Goal: Contribute content: Contribute content

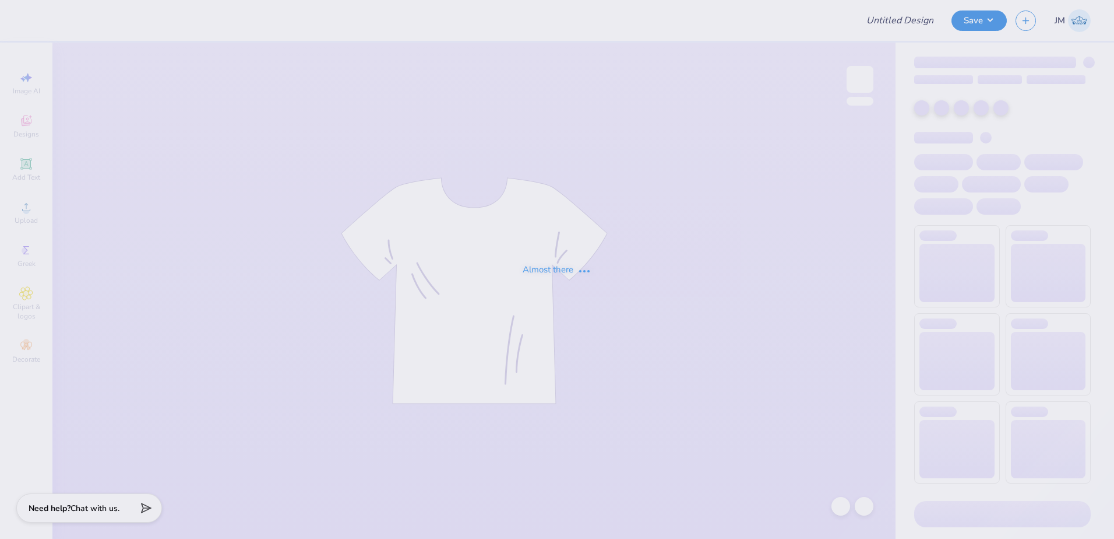
type input "GAMEDAY T-SHIRTS FOR SIGMA CHI"
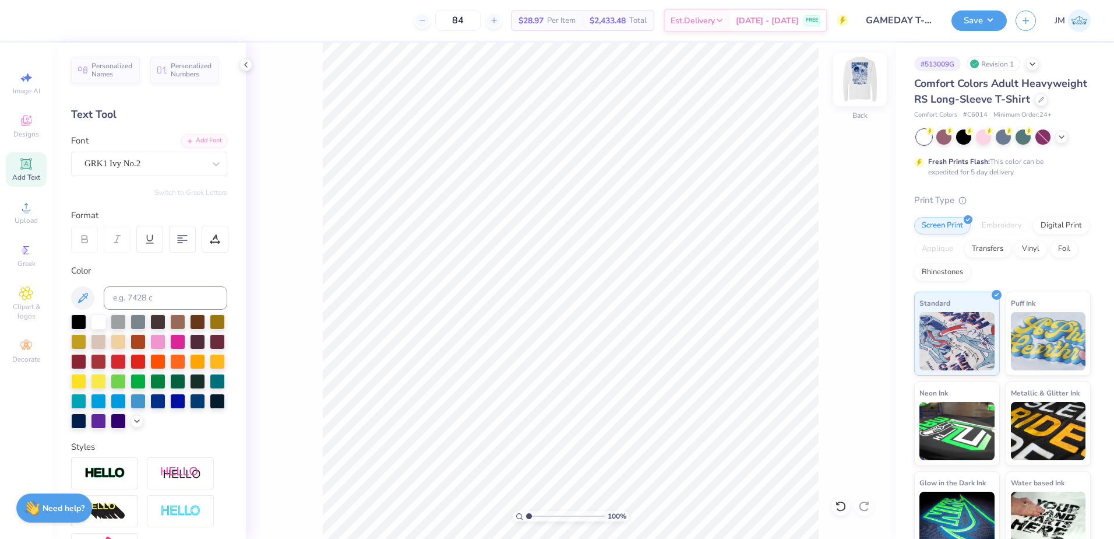
click at [858, 80] on img at bounding box center [860, 79] width 47 height 47
click at [32, 216] on span "Upload" at bounding box center [26, 220] width 23 height 9
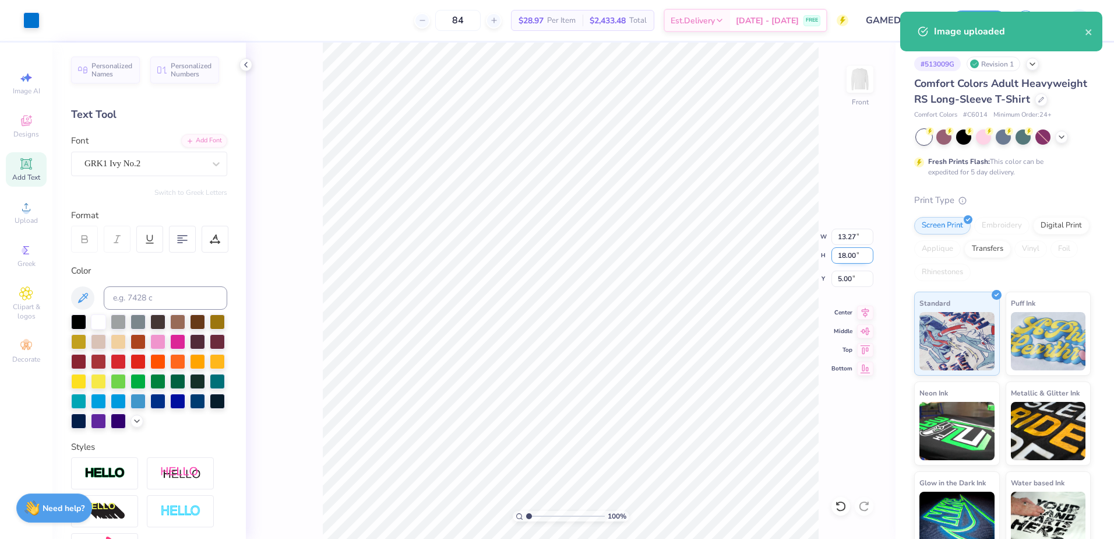
click at [859, 254] on input "18.00" at bounding box center [853, 255] width 42 height 16
type input "15"
type input "11.06"
type input "15.00"
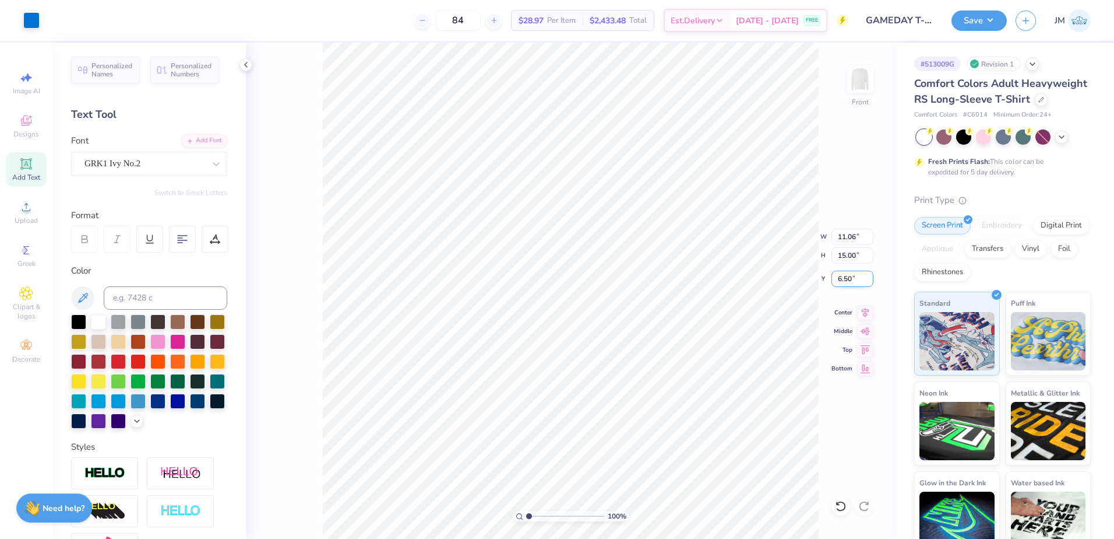
click at [843, 284] on input "6.50" at bounding box center [853, 278] width 42 height 16
click at [852, 256] on input "15.00" at bounding box center [853, 255] width 42 height 16
type input "3.00"
click at [861, 82] on img at bounding box center [860, 79] width 47 height 47
click at [860, 80] on img at bounding box center [860, 79] width 47 height 47
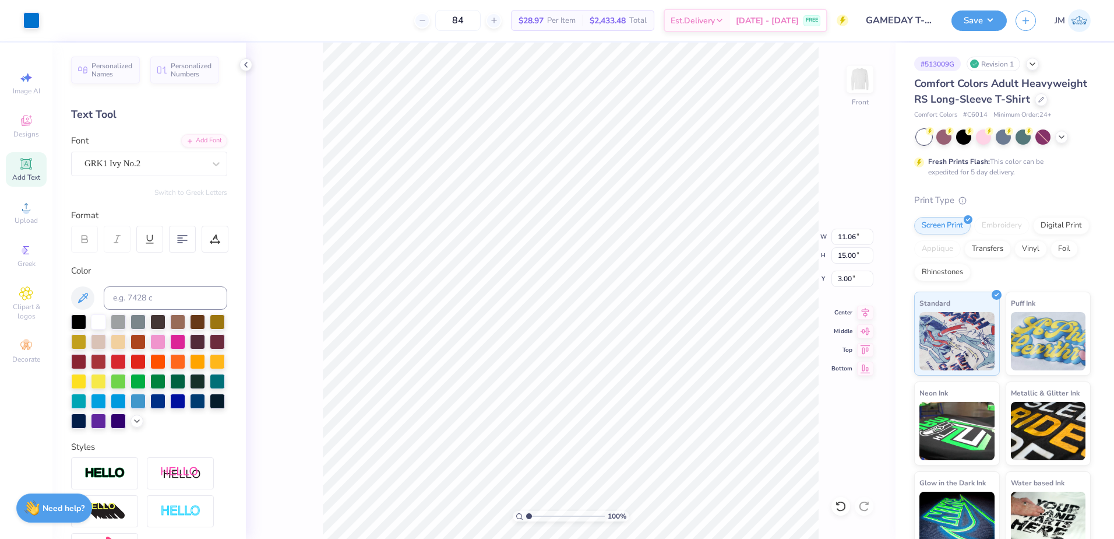
click at [858, 85] on img at bounding box center [860, 79] width 23 height 23
click at [25, 170] on icon at bounding box center [26, 164] width 14 height 14
click at [189, 140] on div "Add Font" at bounding box center [204, 139] width 46 height 13
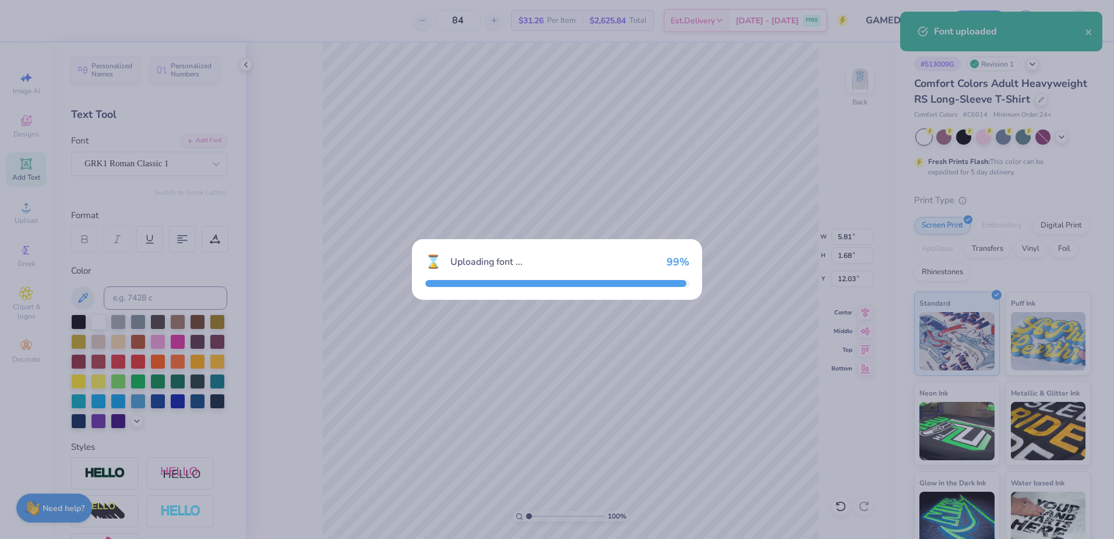
type input "6.73"
type input "1.86"
type input "11.94"
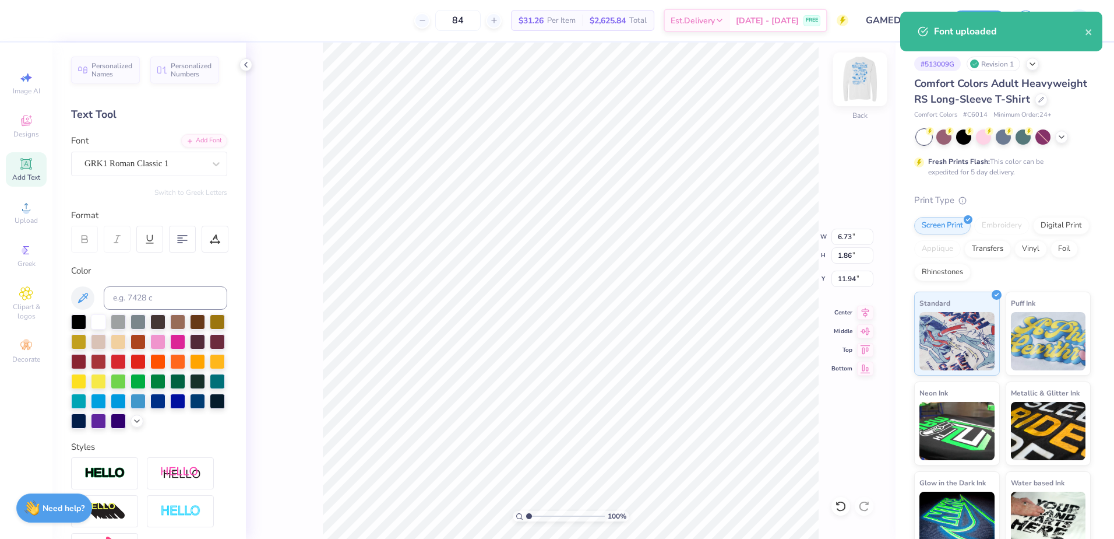
click at [849, 82] on img at bounding box center [860, 79] width 47 height 47
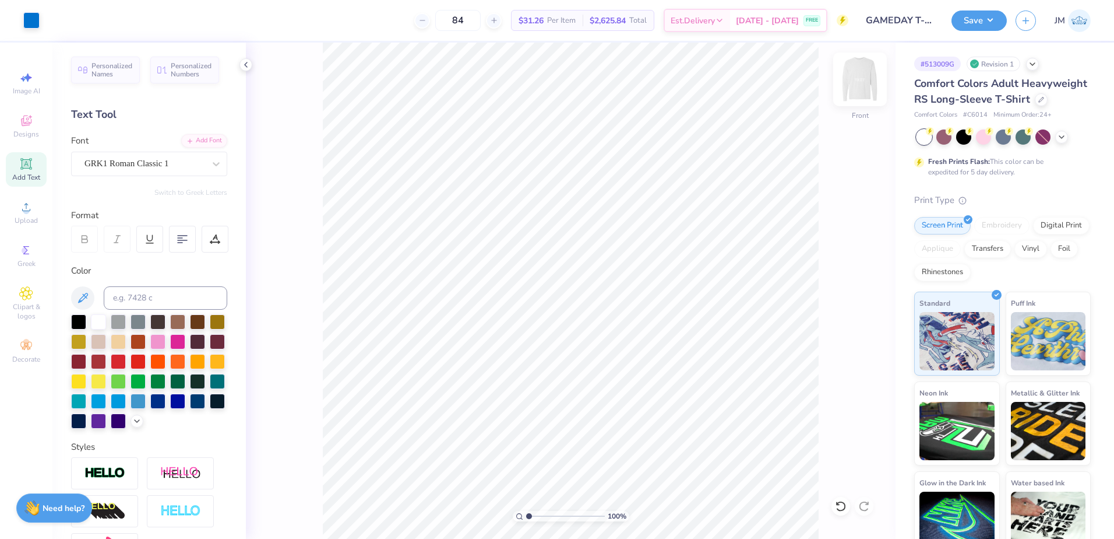
click at [860, 81] on img at bounding box center [860, 79] width 47 height 47
click at [136, 299] on input at bounding box center [166, 297] width 124 height 23
type input "285"
type textarea "Sx"
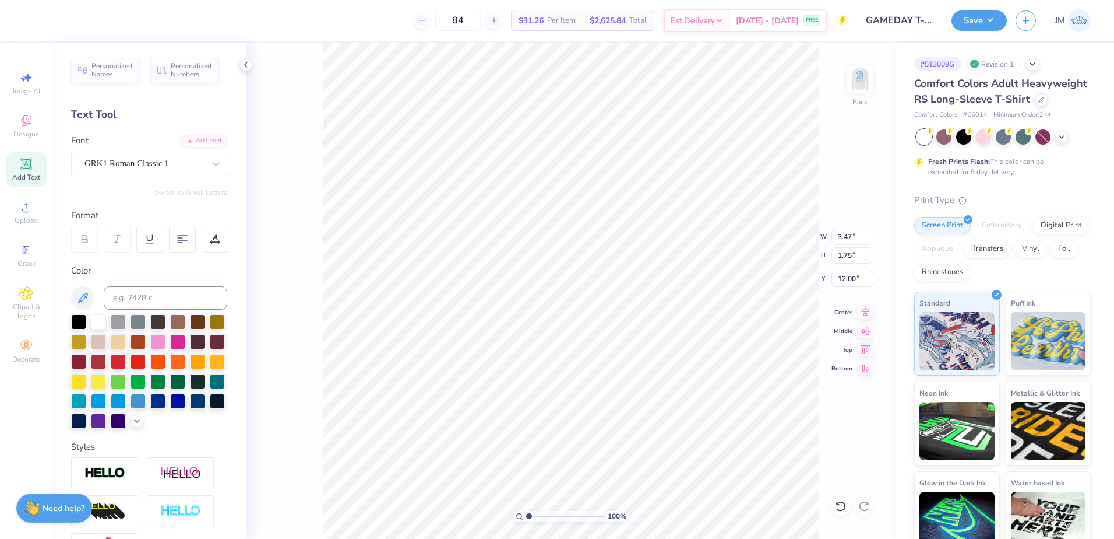
type input "3.24"
drag, startPoint x: 844, startPoint y: 234, endPoint x: 827, endPoint y: 238, distance: 17.4
click at [844, 234] on input "3.47" at bounding box center [853, 236] width 42 height 16
type input "3.00"
type input "1.51"
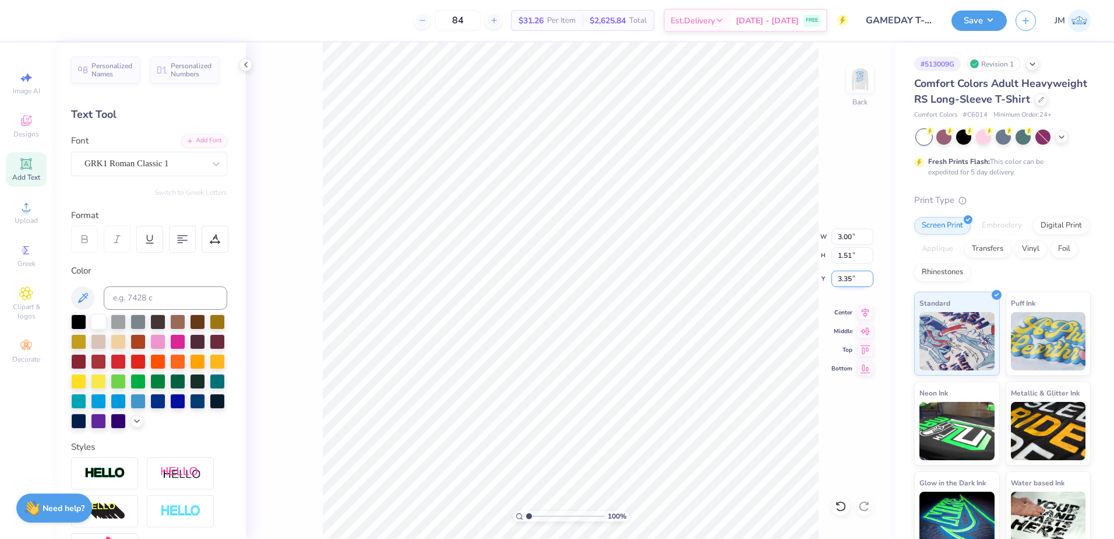
click at [858, 280] on input "3.35" at bounding box center [853, 278] width 42 height 16
click at [847, 255] on input "1.51" at bounding box center [853, 255] width 42 height 16
type input "3.00"
click at [867, 79] on img at bounding box center [860, 79] width 47 height 47
click at [871, 309] on icon at bounding box center [865, 311] width 16 height 14
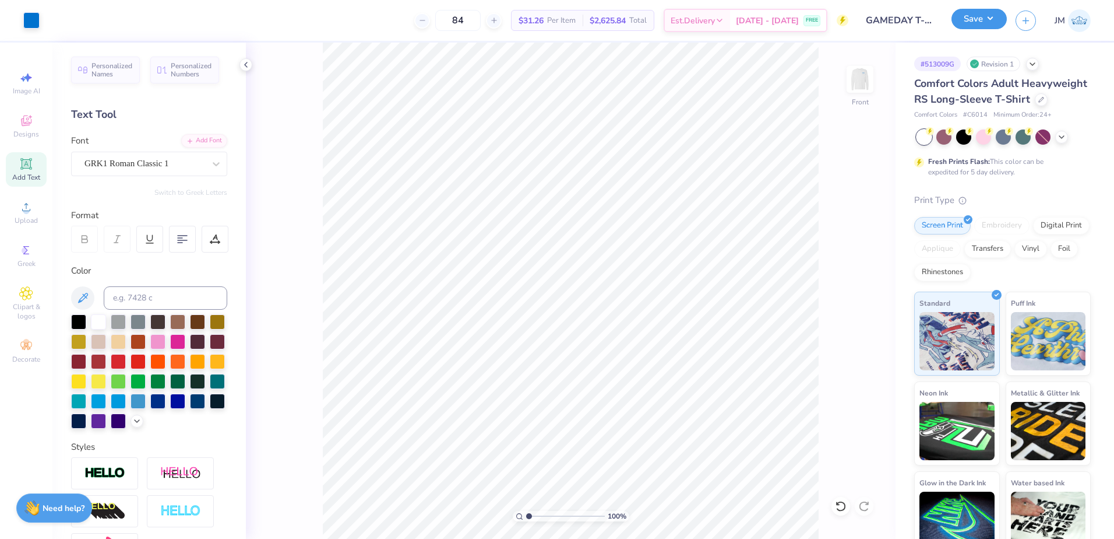
click at [979, 17] on button "Save" at bounding box center [979, 19] width 55 height 20
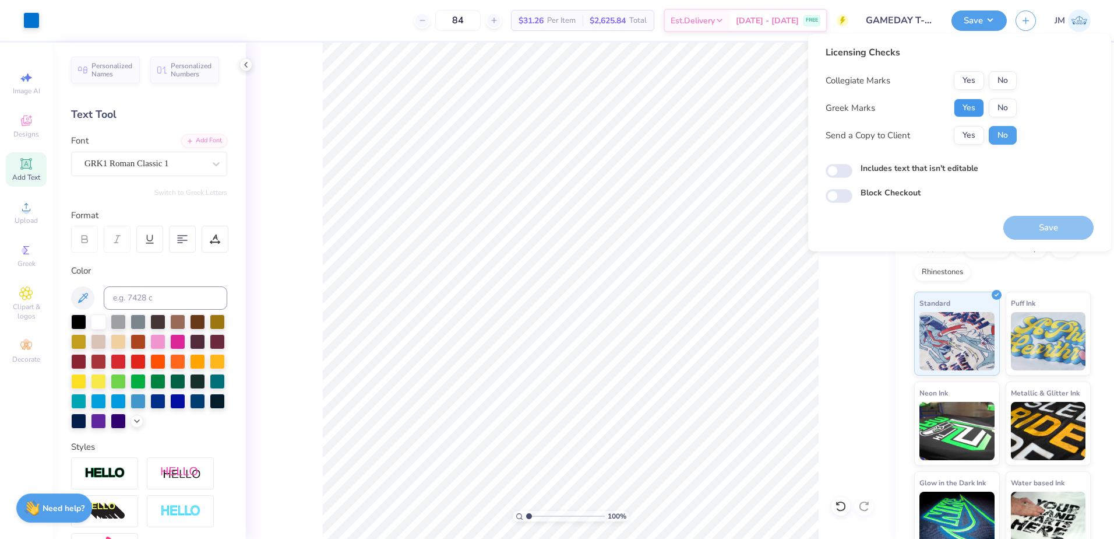
click at [962, 110] on button "Yes" at bounding box center [969, 107] width 30 height 19
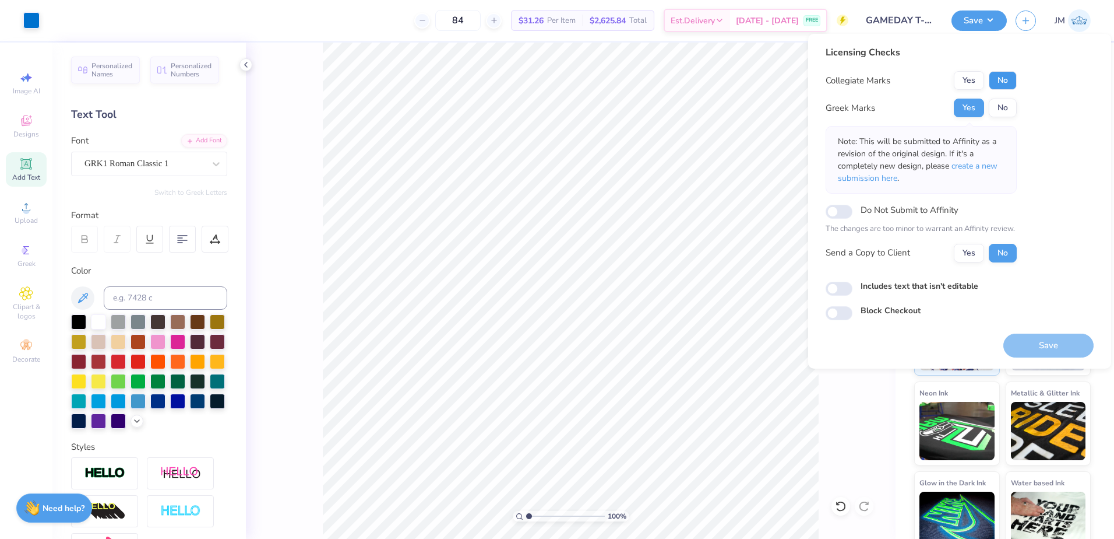
click at [996, 80] on button "No" at bounding box center [1003, 80] width 28 height 19
click at [1040, 349] on button "Save" at bounding box center [1049, 345] width 90 height 24
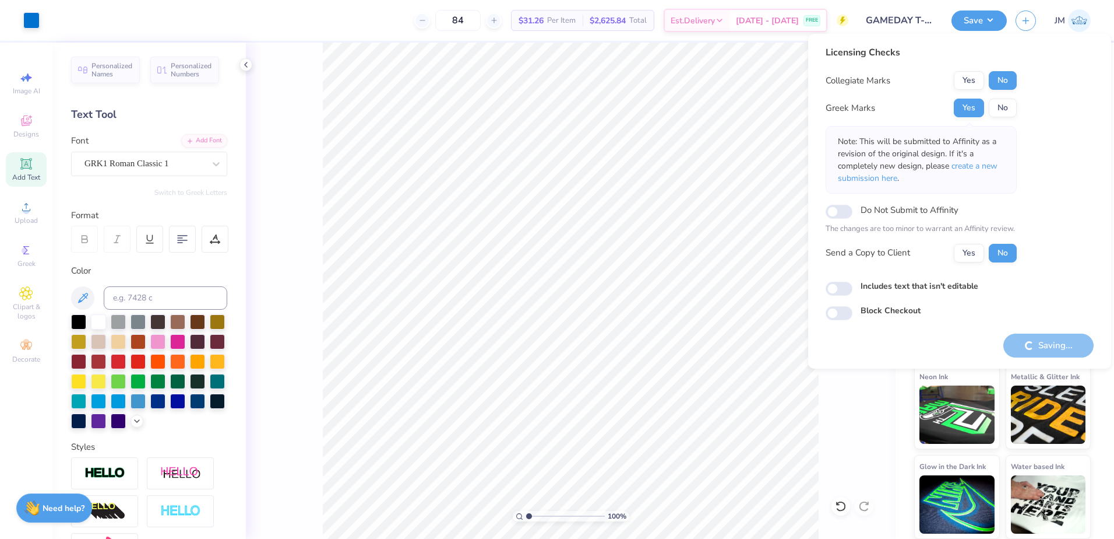
scroll to position [0, 0]
